Goal: Find specific page/section

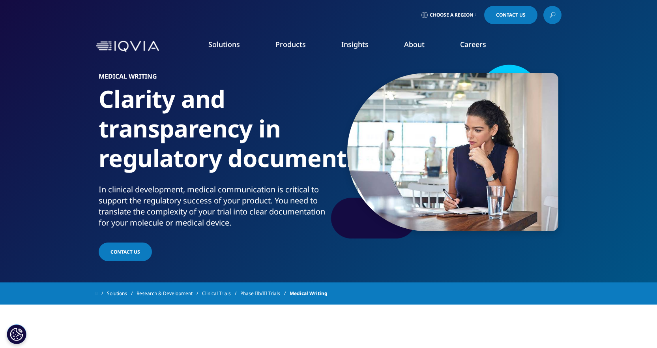
click at [479, 45] on link "Careers" at bounding box center [473, 43] width 26 height 9
click at [74, 83] on h5 "IQVIA Careers" at bounding box center [99, 87] width 130 height 16
click at [38, 101] on link "Overview" at bounding box center [102, 99] width 137 height 9
